Goal: Information Seeking & Learning: Understand process/instructions

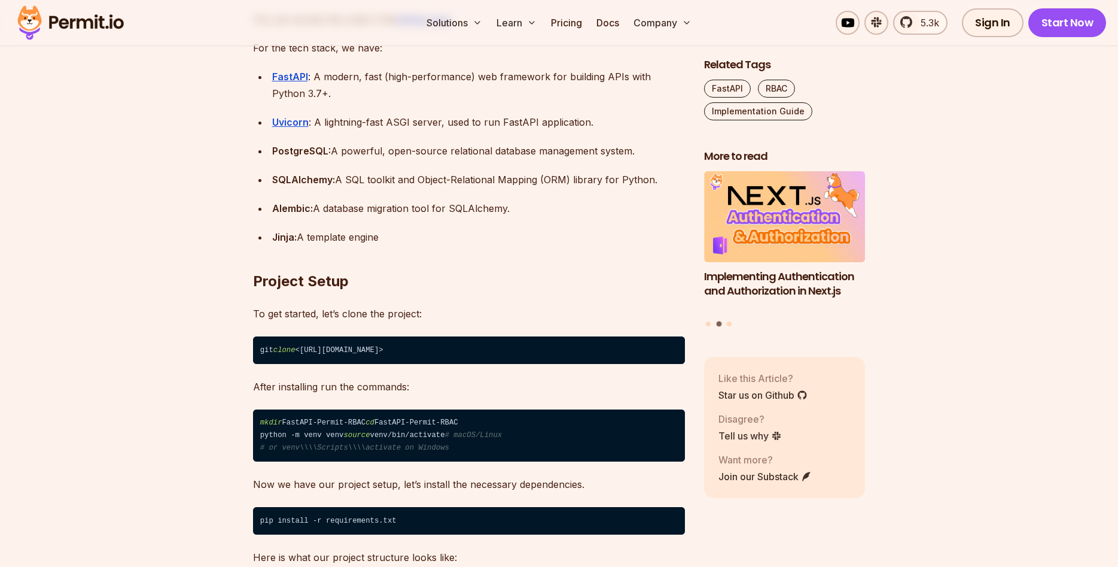
click at [500, 234] on h2 "Project Setup" at bounding box center [469, 257] width 432 height 67
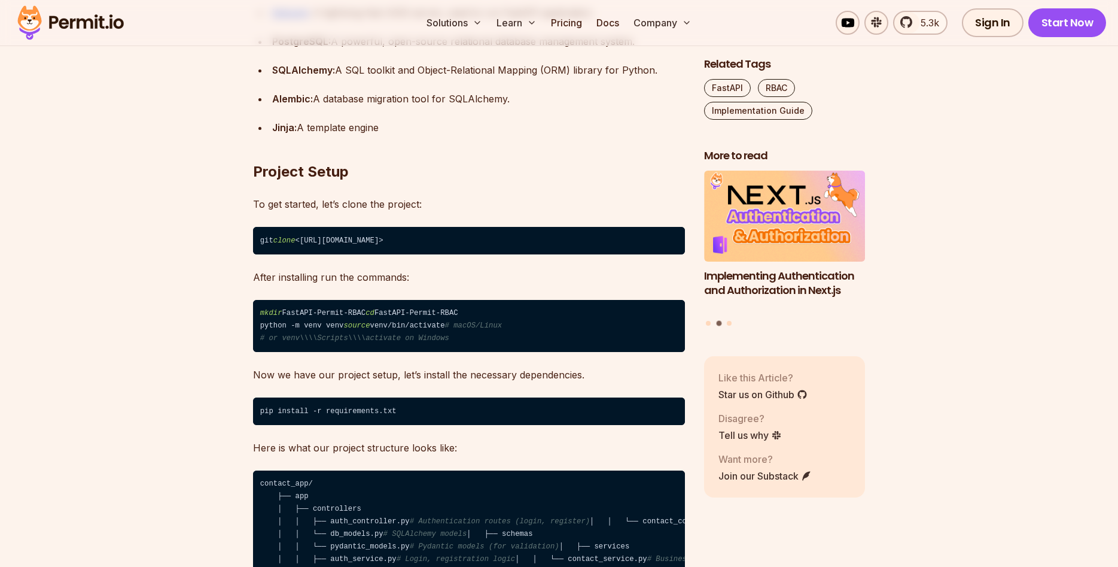
scroll to position [1770, 0]
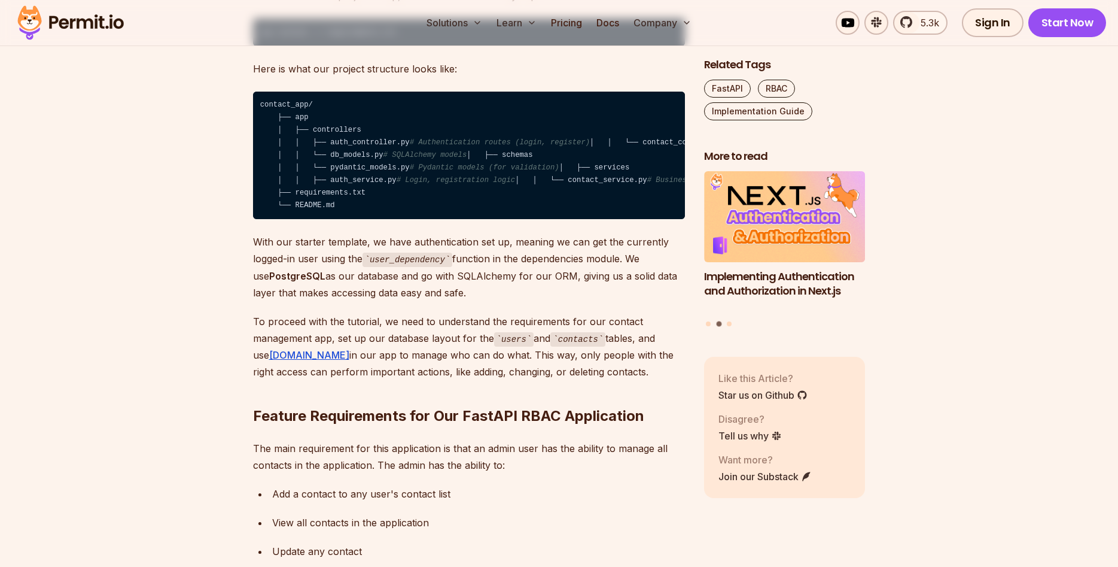
click at [353, 220] on code "contact_app/ ├── app │ ├── controllers │ │ ├── auth_controller.py # Authenticat…" at bounding box center [469, 156] width 432 height 128
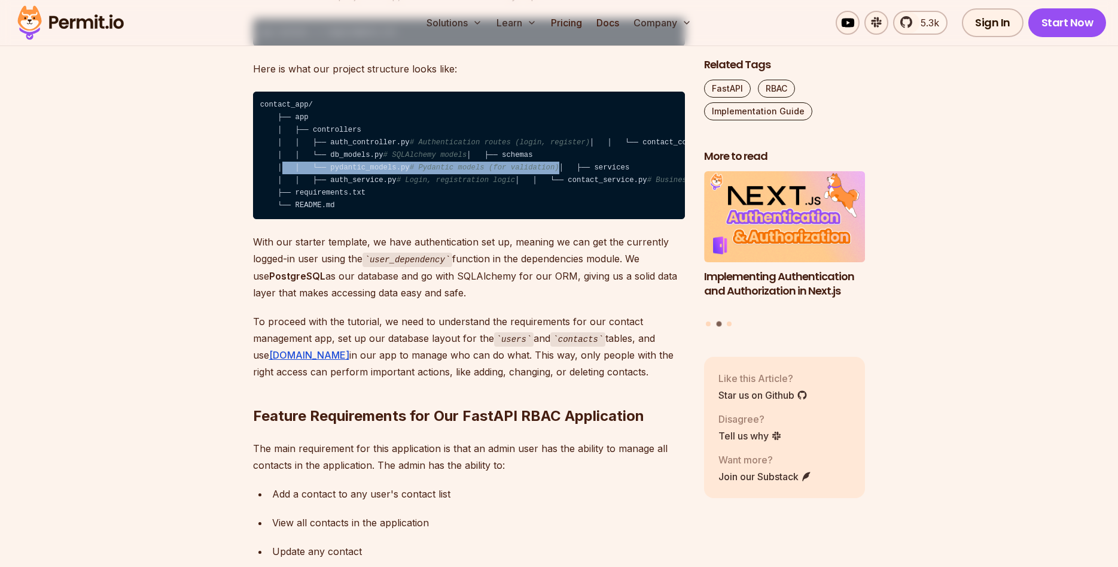
click at [353, 220] on code "contact_app/ ├── app │ ├── controllers │ │ ├── auth_controller.py # Authenticat…" at bounding box center [469, 156] width 432 height 128
click at [350, 220] on code "contact_app/ ├── app │ ├── controllers │ │ ├── auth_controller.py # Authenticat…" at bounding box center [469, 156] width 432 height 128
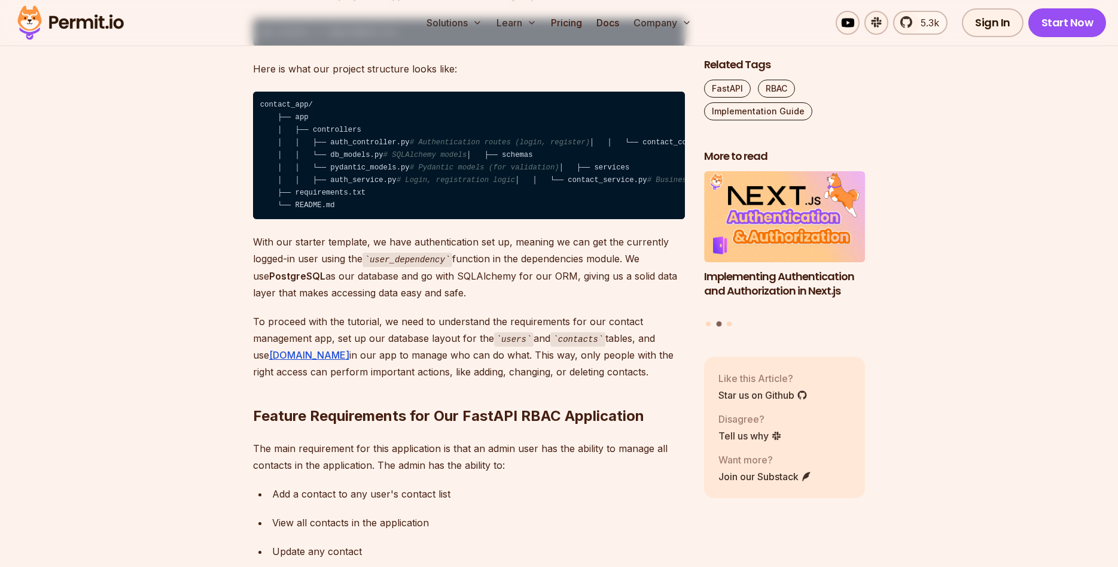
click at [348, 201] on code "contact_app/ ├── app │ ├── controllers │ │ ├── auth_controller.py # Authenticat…" at bounding box center [469, 156] width 432 height 128
click at [350, 175] on code "contact_app/ ├── app │ ├── controllers │ │ ├── auth_controller.py # Authenticat…" at bounding box center [469, 156] width 432 height 128
click at [351, 169] on code "contact_app/ ├── app │ ├── controllers │ │ ├── auth_controller.py # Authenticat…" at bounding box center [469, 156] width 432 height 128
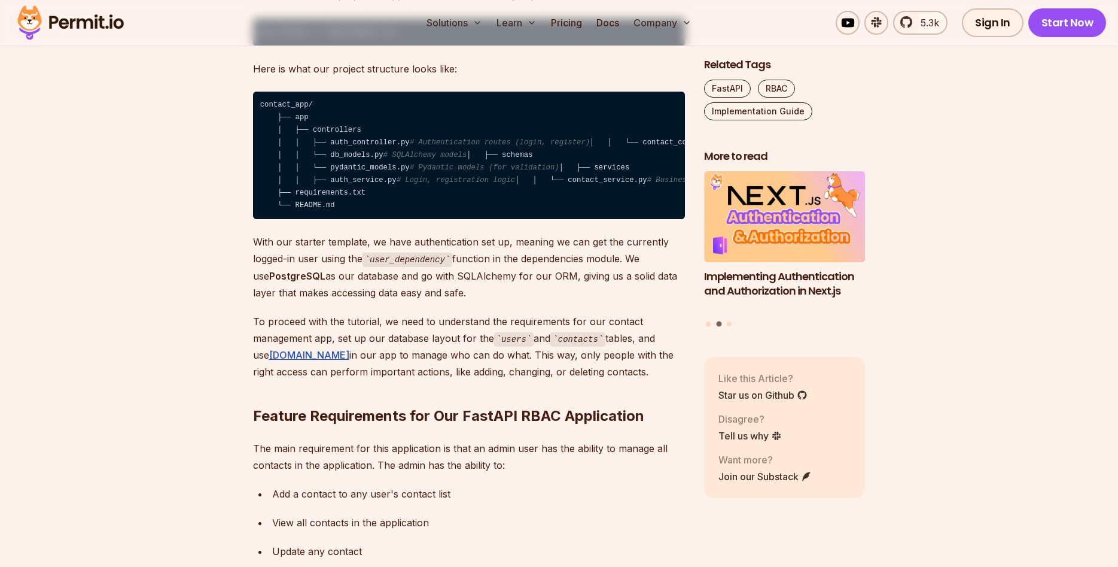
click at [351, 169] on code "contact_app/ ├── app │ ├── controllers │ │ ├── auth_controller.py # Authenticat…" at bounding box center [469, 156] width 432 height 128
click at [351, 191] on code "contact_app/ ├── app │ ├── controllers │ │ ├── auth_controller.py # Authenticat…" at bounding box center [469, 156] width 432 height 128
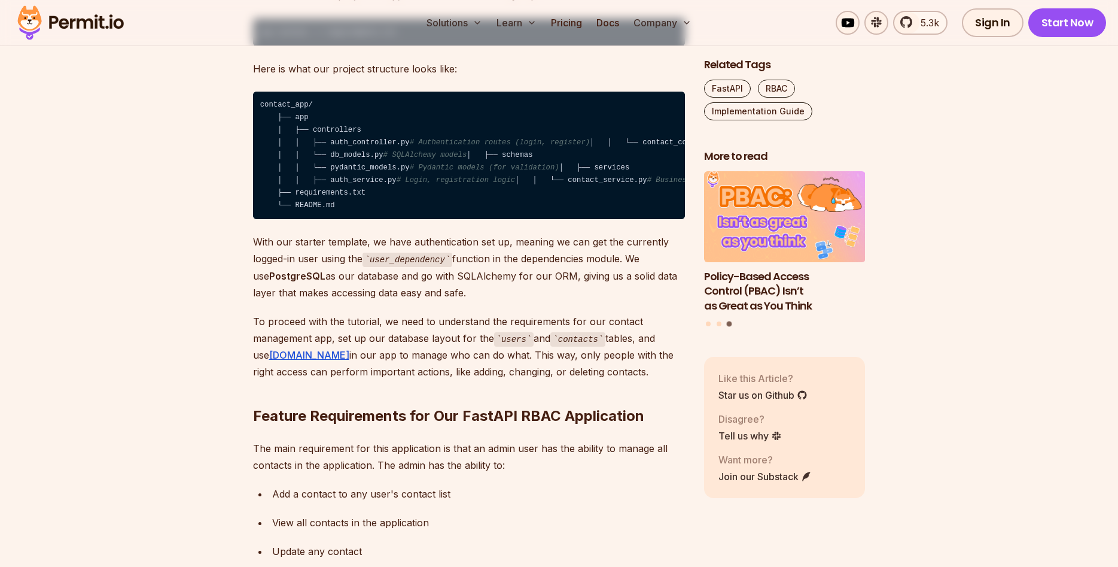
click at [339, 197] on code "contact_app/ ├── app │ ├── controllers │ │ ├── auth_controller.py # Authenticat…" at bounding box center [469, 156] width 432 height 128
click at [330, 220] on code "contact_app/ ├── app │ ├── controllers │ │ ├── auth_controller.py # Authenticat…" at bounding box center [469, 156] width 432 height 128
click at [344, 220] on code "contact_app/ ├── app │ ├── controllers │ │ ├── auth_controller.py # Authenticat…" at bounding box center [469, 156] width 432 height 128
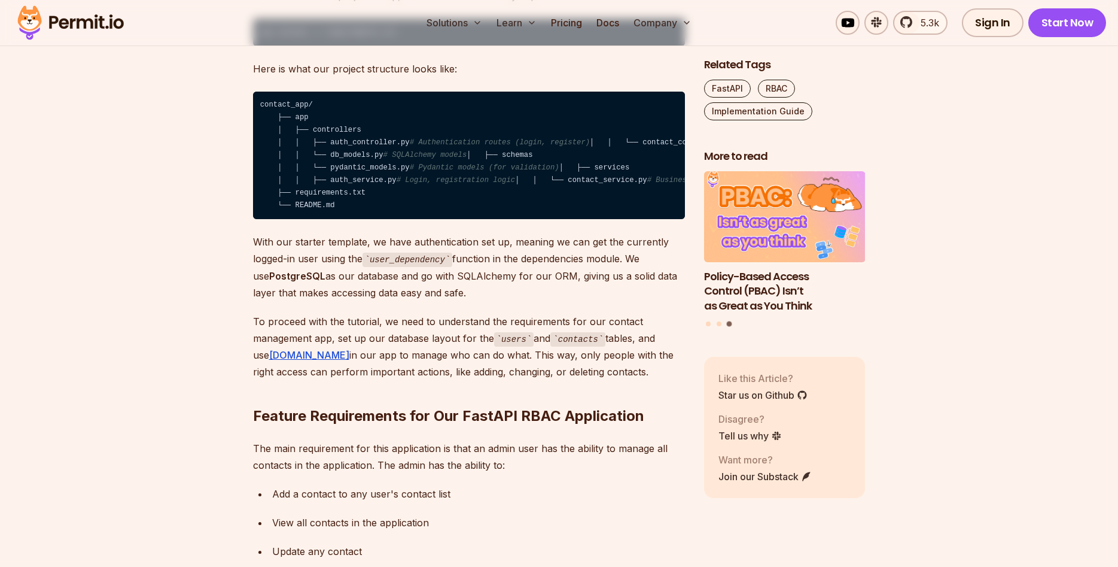
click at [324, 220] on code "contact_app/ ├── app │ ├── controllers │ │ ├── auth_controller.py # Authenticat…" at bounding box center [469, 156] width 432 height 128
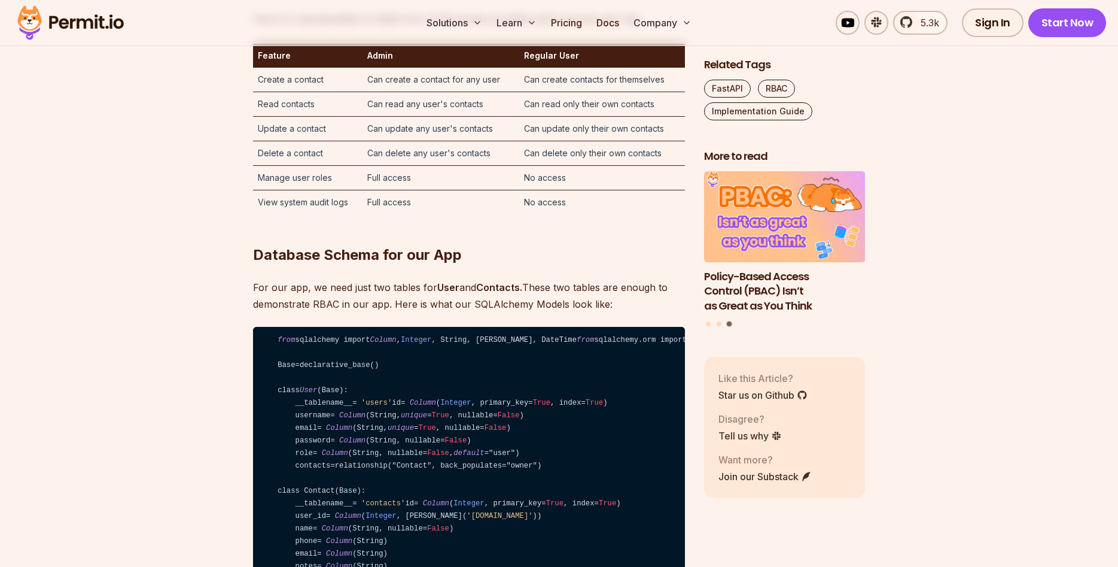
scroll to position [3051, 0]
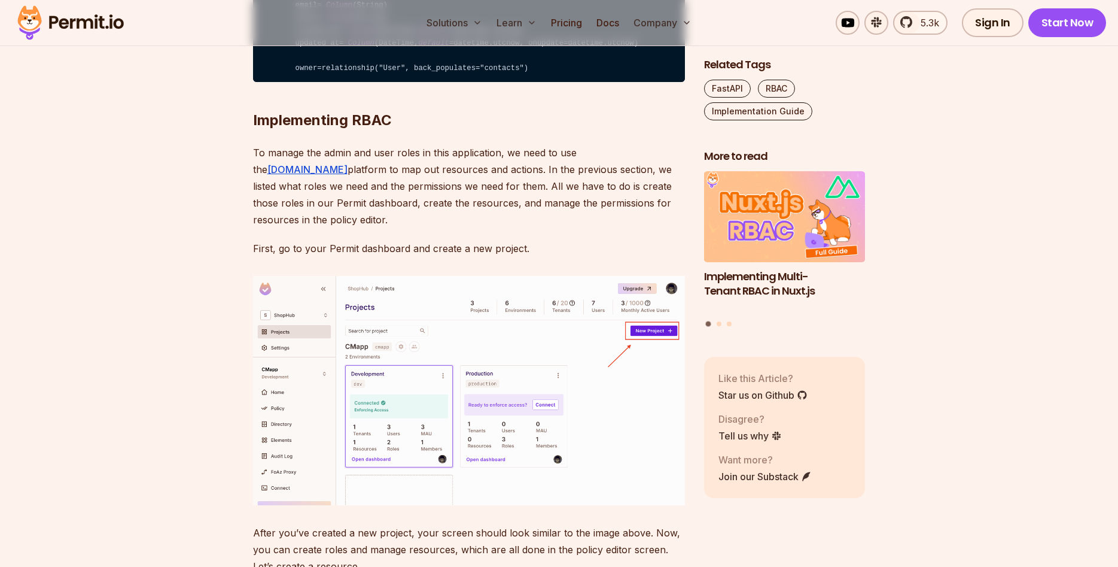
scroll to position [3112, 0]
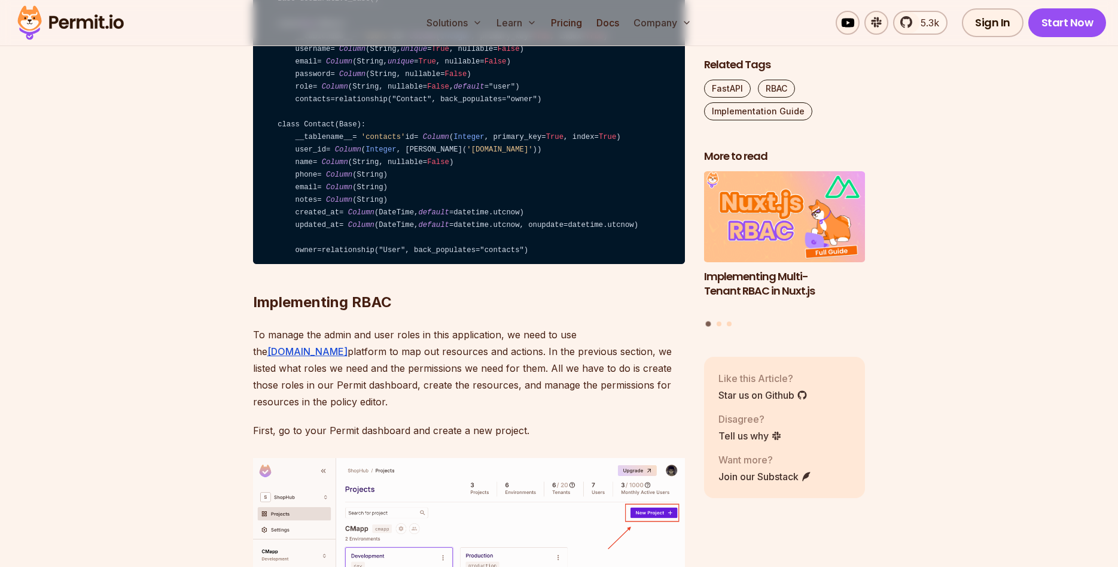
scroll to position [3539, 0]
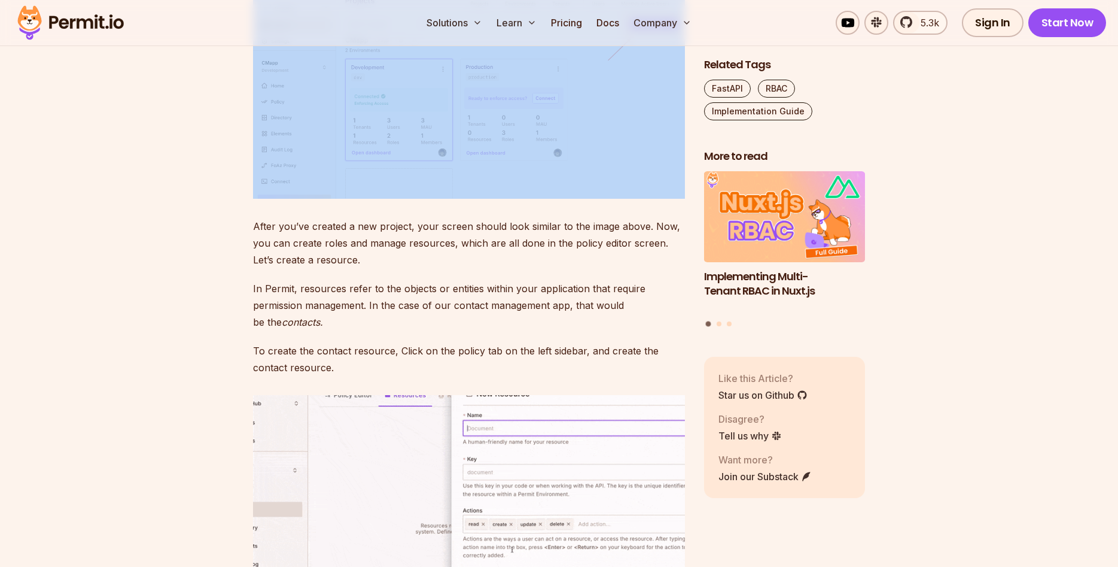
scroll to position [3905, 0]
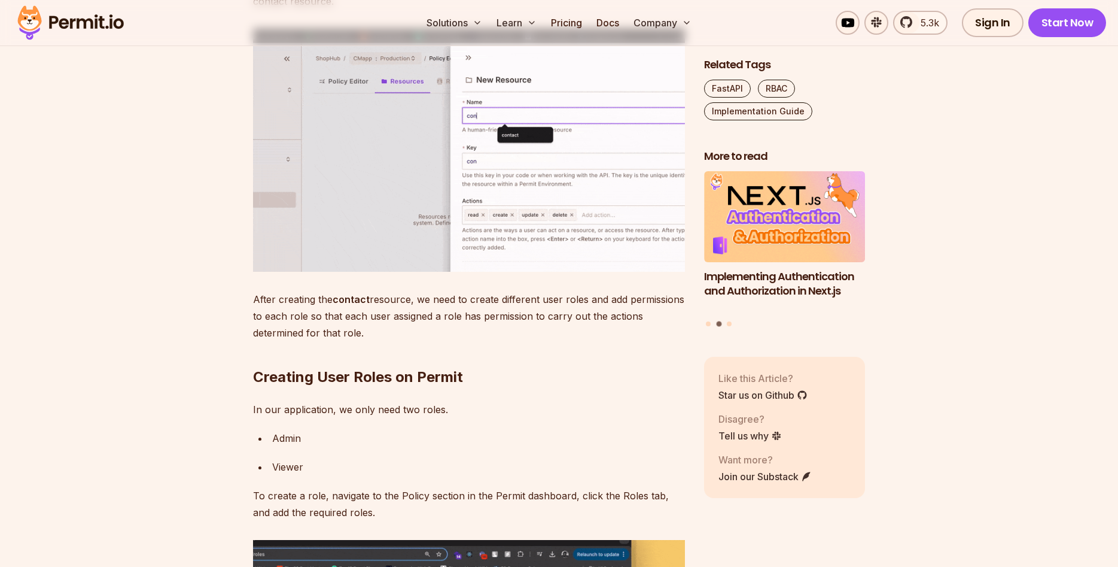
drag, startPoint x: 98, startPoint y: 241, endPoint x: 96, endPoint y: 248, distance: 6.7
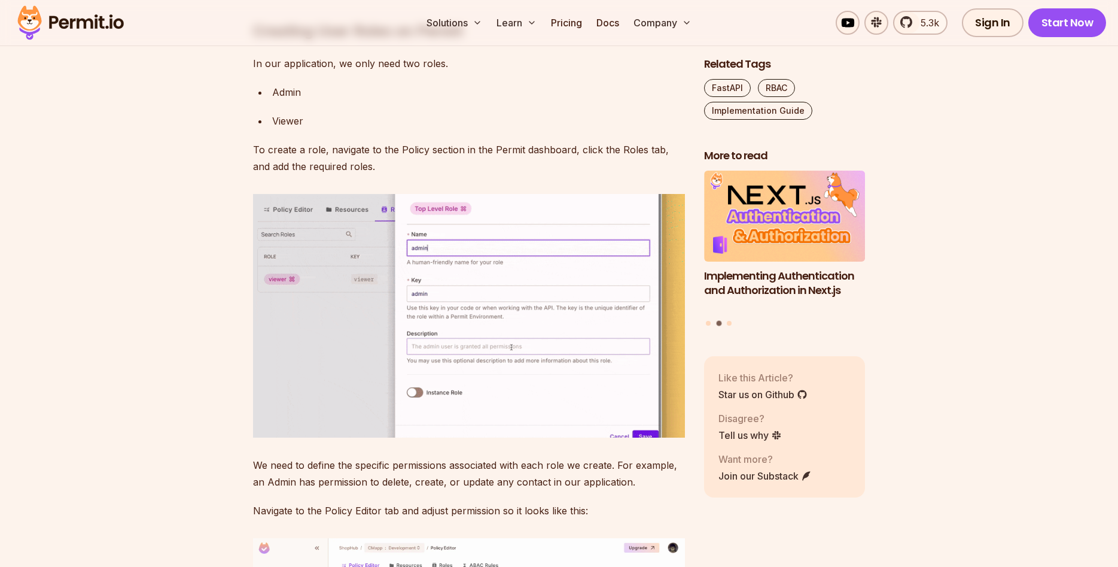
scroll to position [4393, 0]
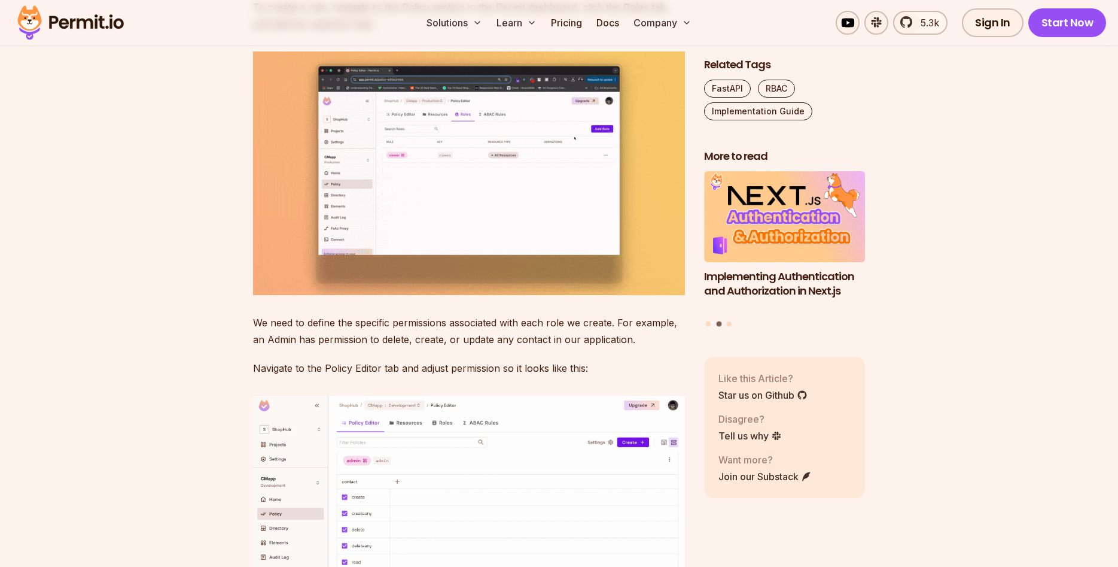
drag, startPoint x: 98, startPoint y: 258, endPoint x: 94, endPoint y: 223, distance: 34.9
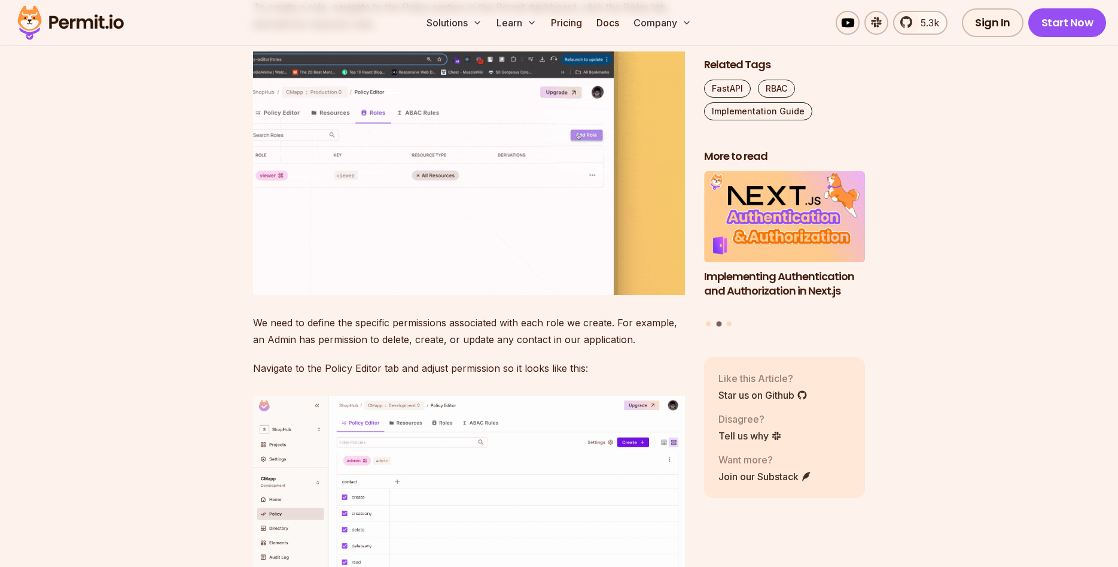
click at [99, 260] on section "Table of Contents Implementing RBAC (Role-Based Access Control) in a FastAPI ap…" at bounding box center [559, 271] width 1118 height 7940
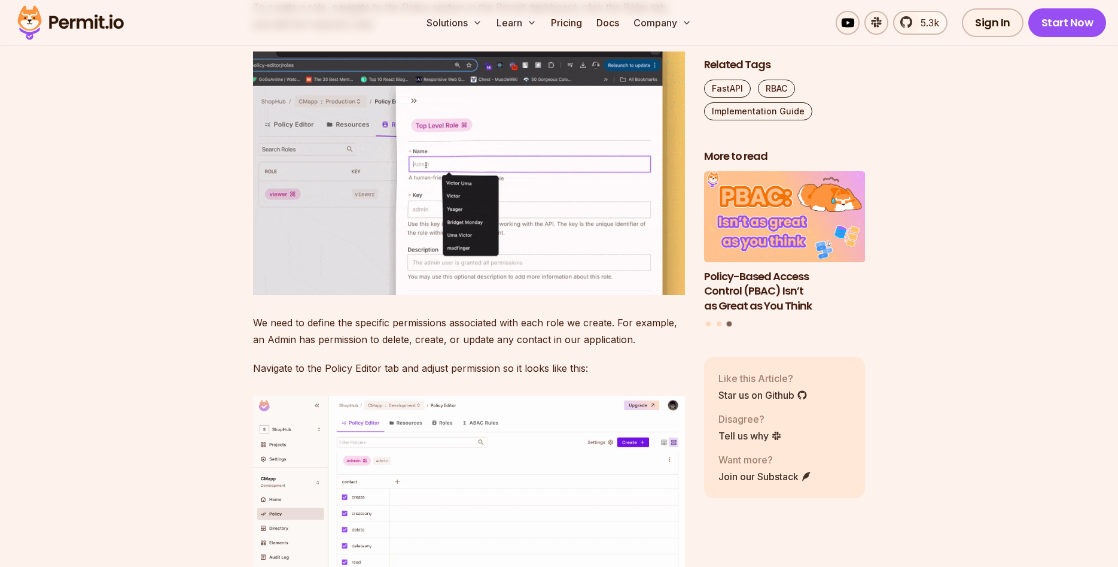
scroll to position [4698, 0]
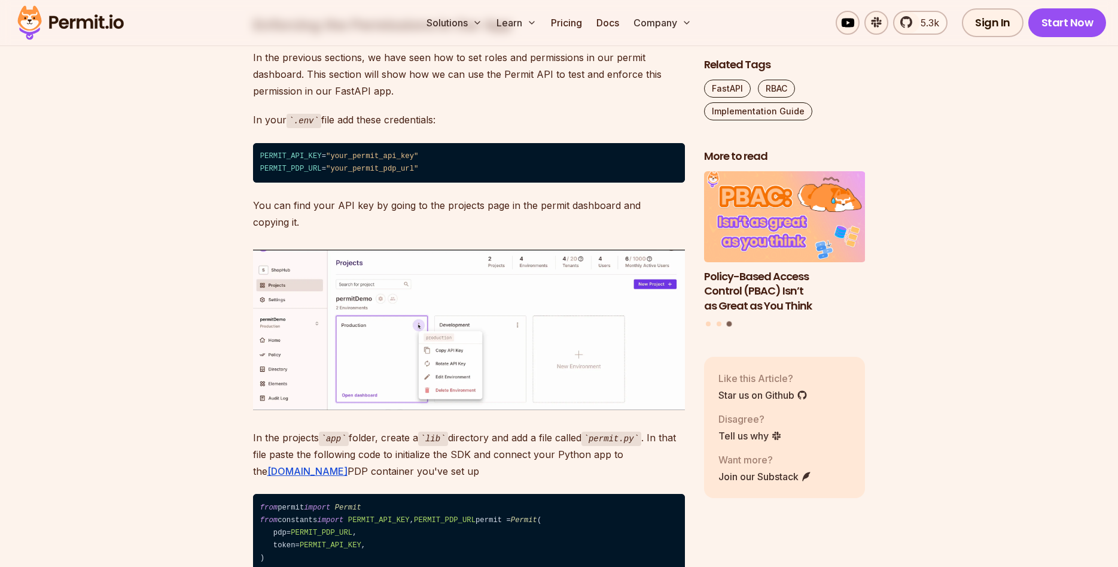
scroll to position [5553, 0]
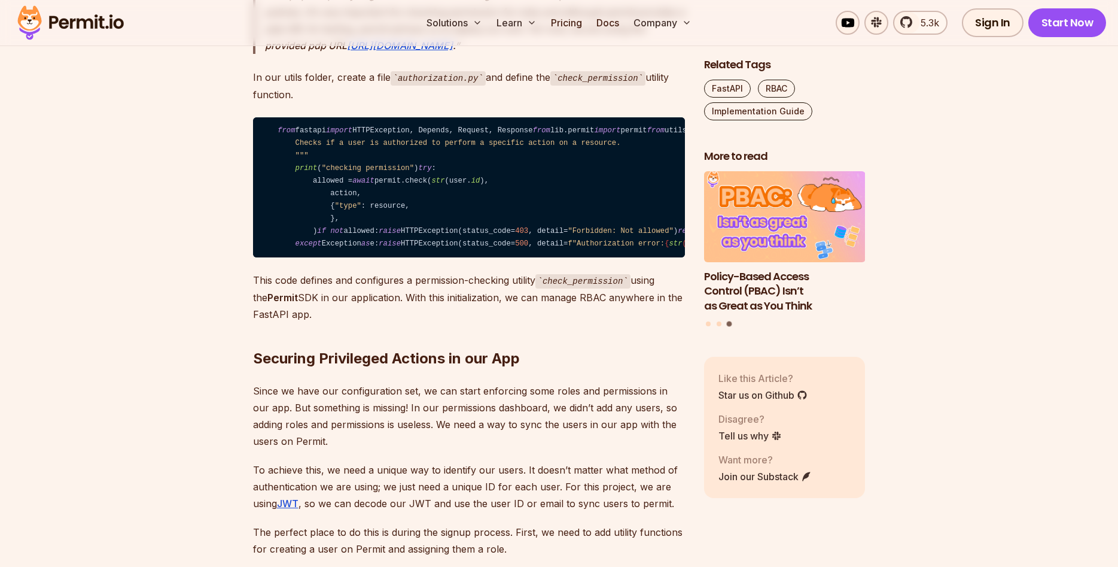
scroll to position [5980, 0]
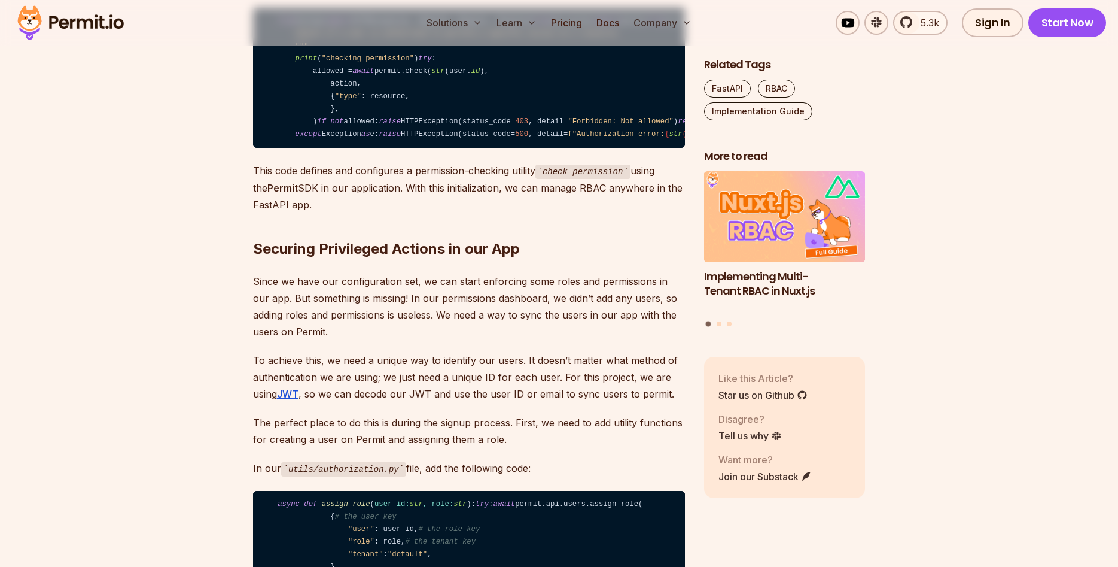
scroll to position [6041, 0]
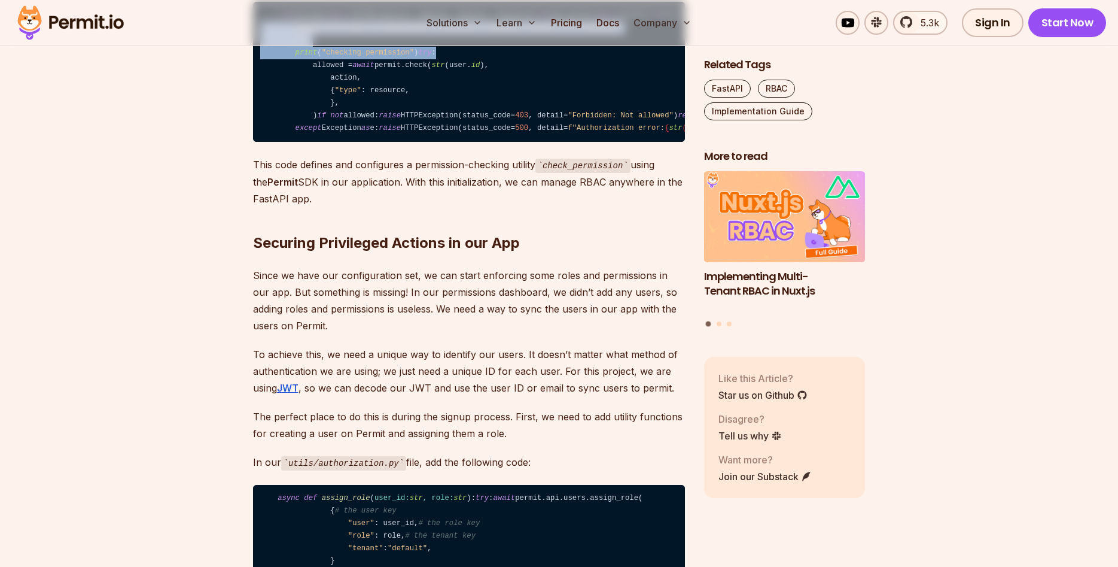
drag, startPoint x: 281, startPoint y: 272, endPoint x: 463, endPoint y: 334, distance: 192.2
click at [463, 142] on code "from fastapi import HTTPException, Depends, Request, Response from lib.permit i…" at bounding box center [469, 72] width 432 height 141
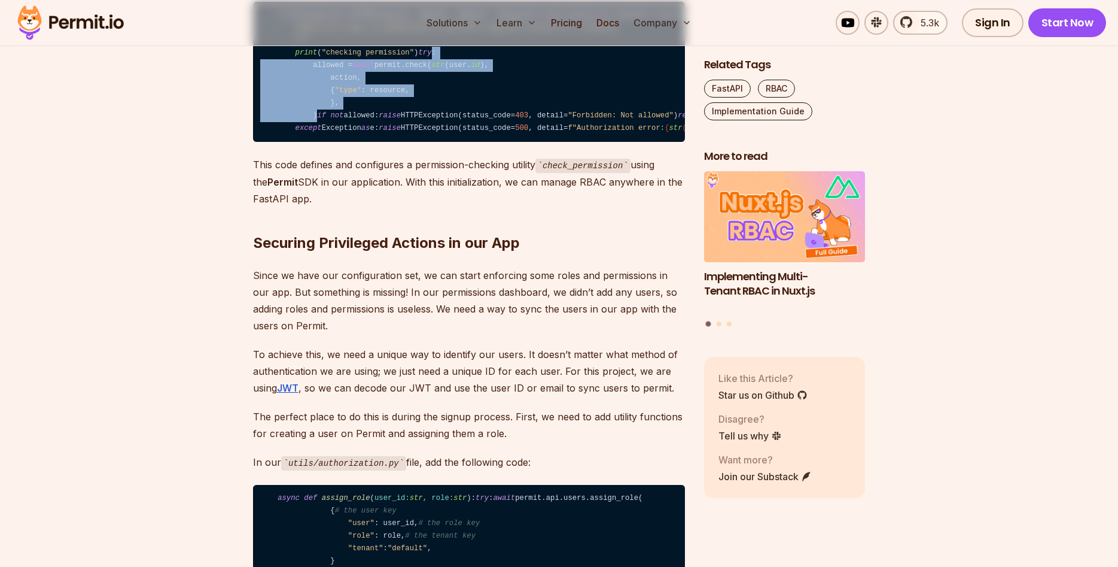
drag, startPoint x: 463, startPoint y: 334, endPoint x: 471, endPoint y: 429, distance: 94.8
click at [471, 142] on code "from fastapi import HTTPException, Depends, Request, Response from lib.permit i…" at bounding box center [469, 72] width 432 height 141
click at [470, 142] on code "from fastapi import HTTPException, Depends, Request, Response from lib.permit i…" at bounding box center [469, 72] width 432 height 141
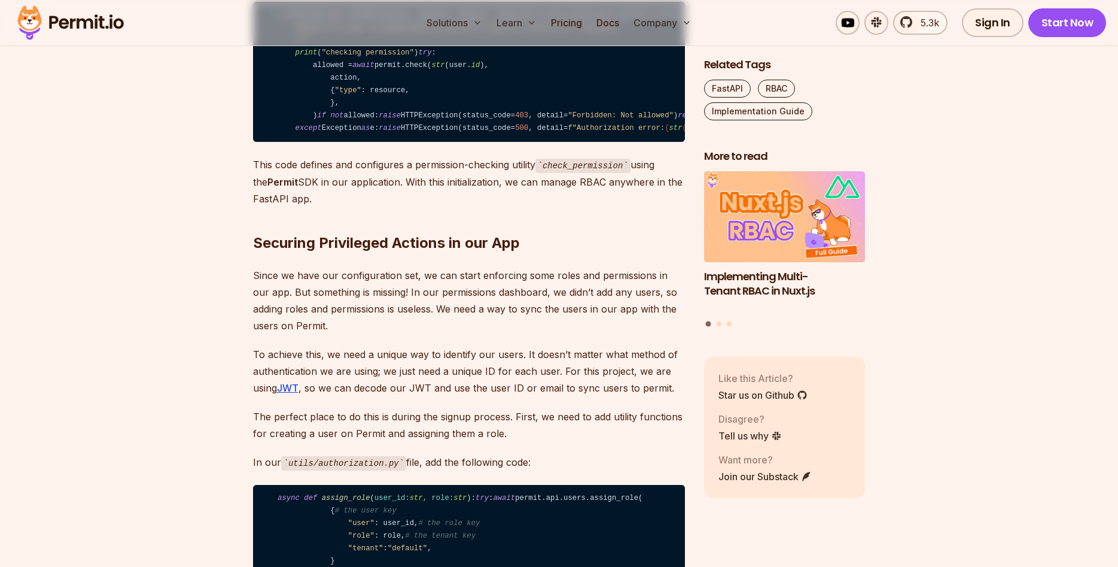
click at [473, 142] on code "from fastapi import HTTPException, Depends, Request, Response from lib.permit i…" at bounding box center [469, 72] width 432 height 141
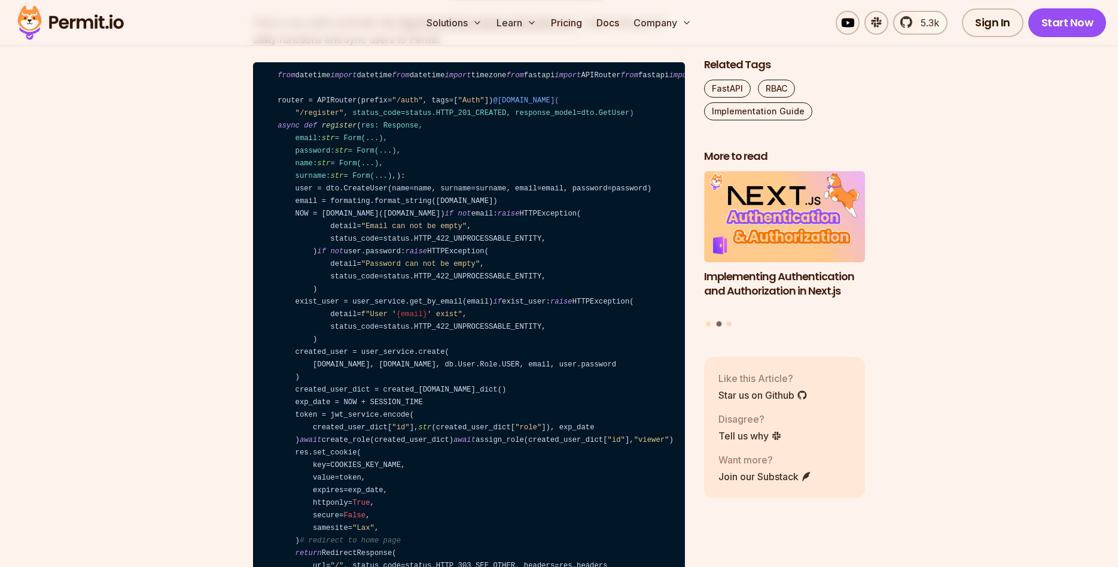
drag, startPoint x: 276, startPoint y: 181, endPoint x: 527, endPoint y: 313, distance: 283.4
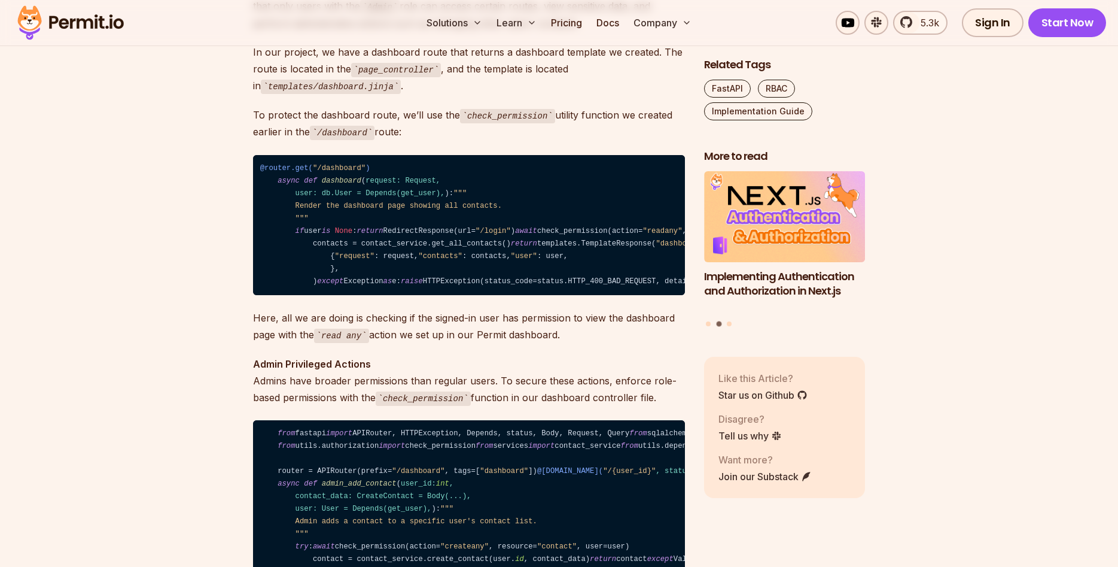
scroll to position [7444, 0]
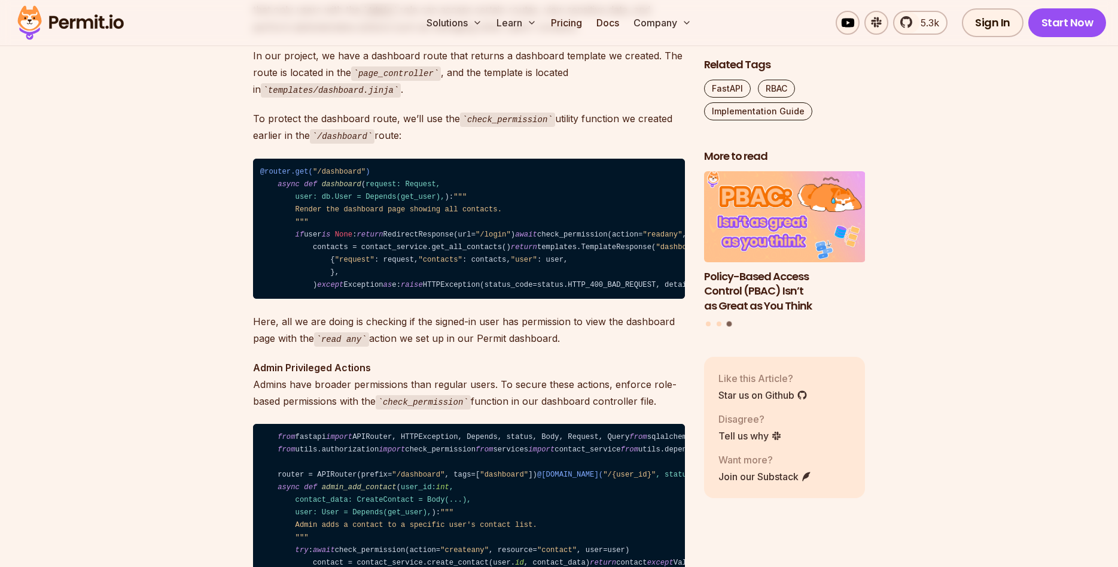
drag, startPoint x: 272, startPoint y: 224, endPoint x: 350, endPoint y: 295, distance: 105.0
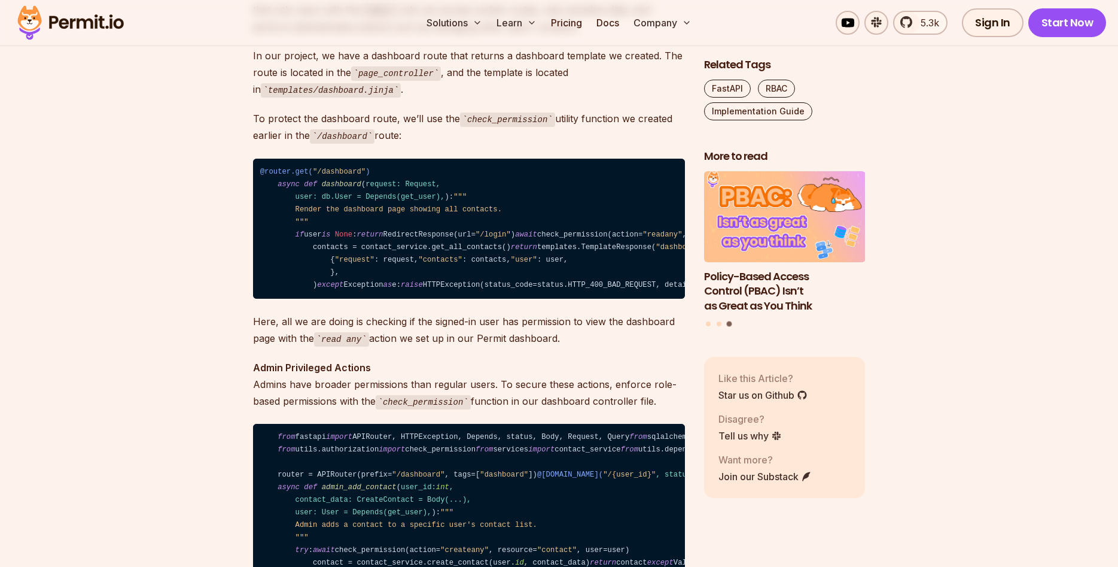
drag, startPoint x: 289, startPoint y: 300, endPoint x: 491, endPoint y: 313, distance: 202.6
drag, startPoint x: 291, startPoint y: 314, endPoint x: 456, endPoint y: 324, distance: 165.4
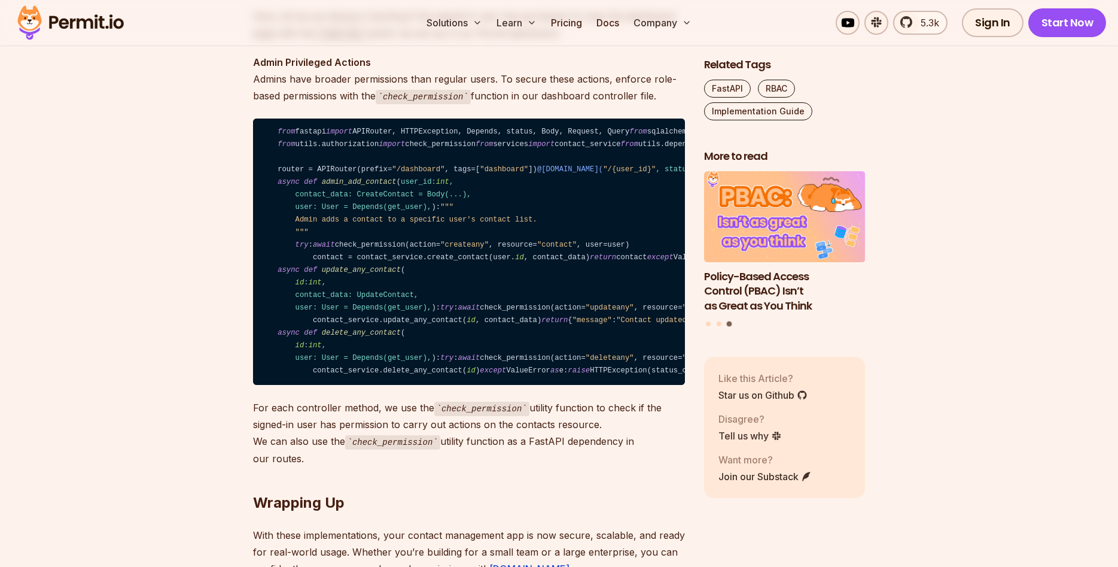
scroll to position [8176, 0]
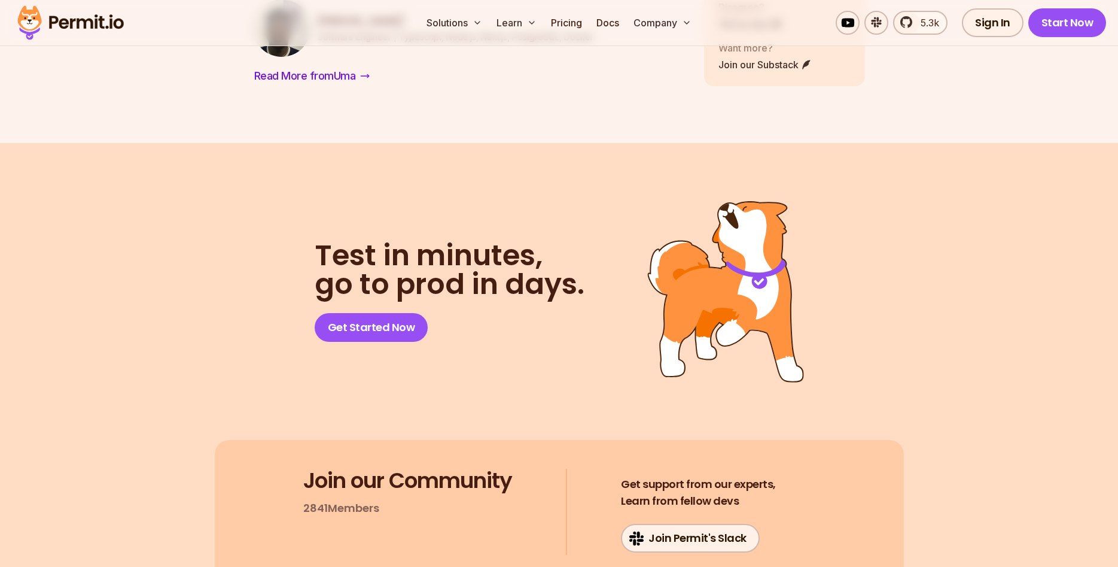
scroll to position [8542, 0]
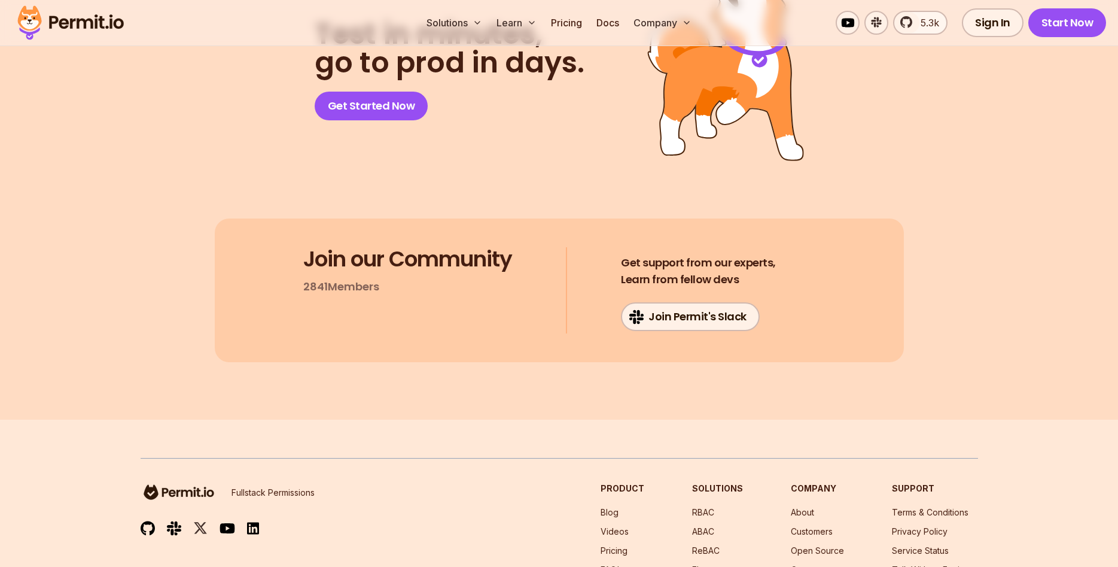
scroll to position [8970, 0]
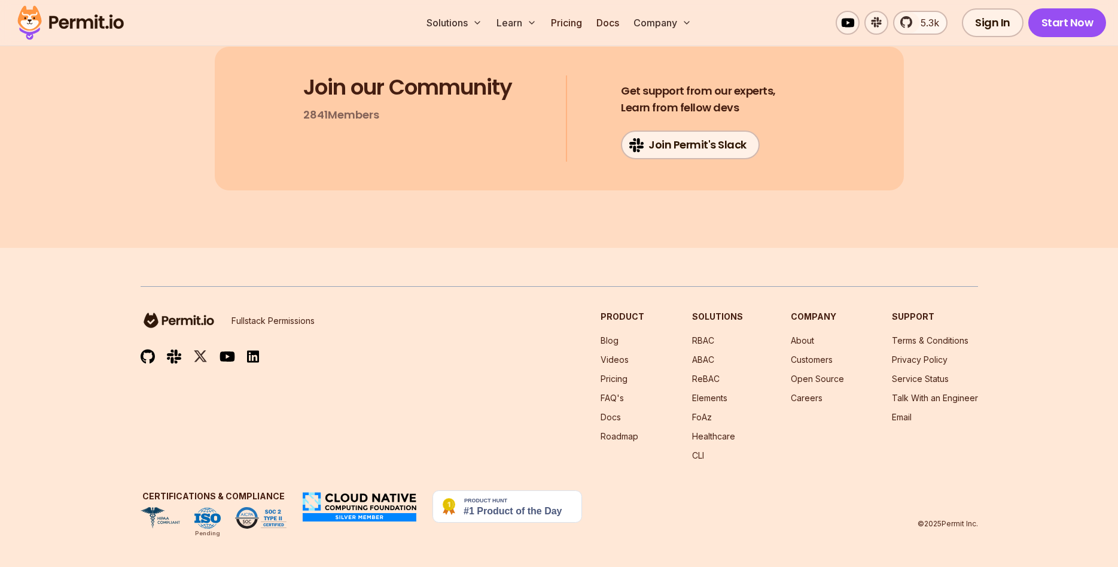
scroll to position [9702, 0]
